Goal: Information Seeking & Learning: Learn about a topic

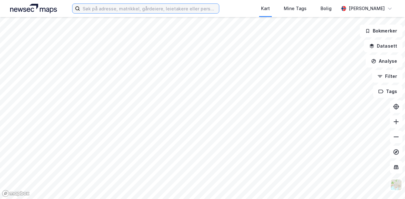
click at [150, 6] on input at bounding box center [149, 8] width 139 height 9
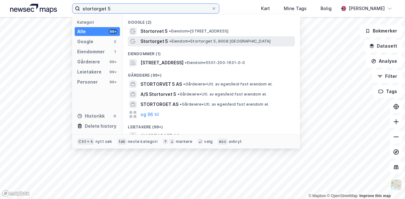
type input "stortorget 5"
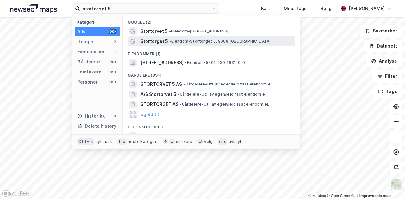
click at [188, 37] on div "Stortorget 5 • Eiendom • [STREET_ADDRESS]" at bounding box center [211, 41] width 167 height 10
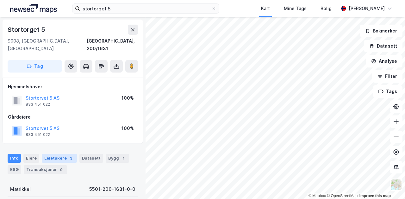
click at [53, 154] on div "Leietakere 3" at bounding box center [59, 158] width 35 height 9
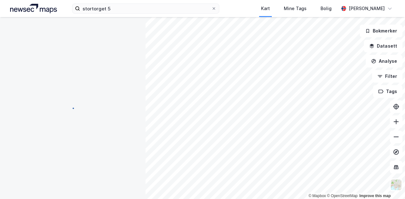
scroll to position [1, 0]
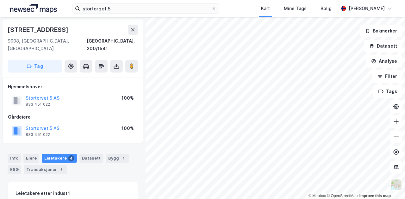
scroll to position [1, 0]
